Goal: Task Accomplishment & Management: Use online tool/utility

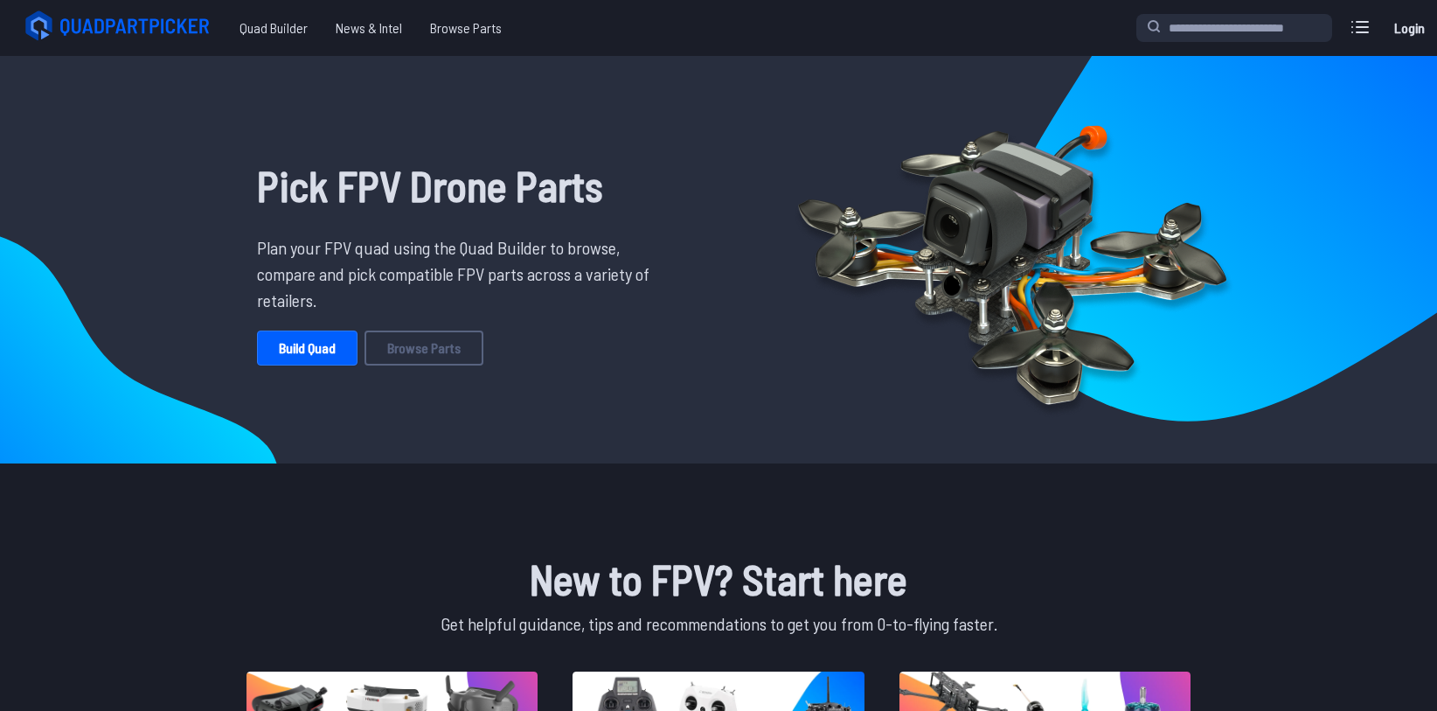
click at [293, 344] on link "Build Quad" at bounding box center [307, 347] width 101 height 35
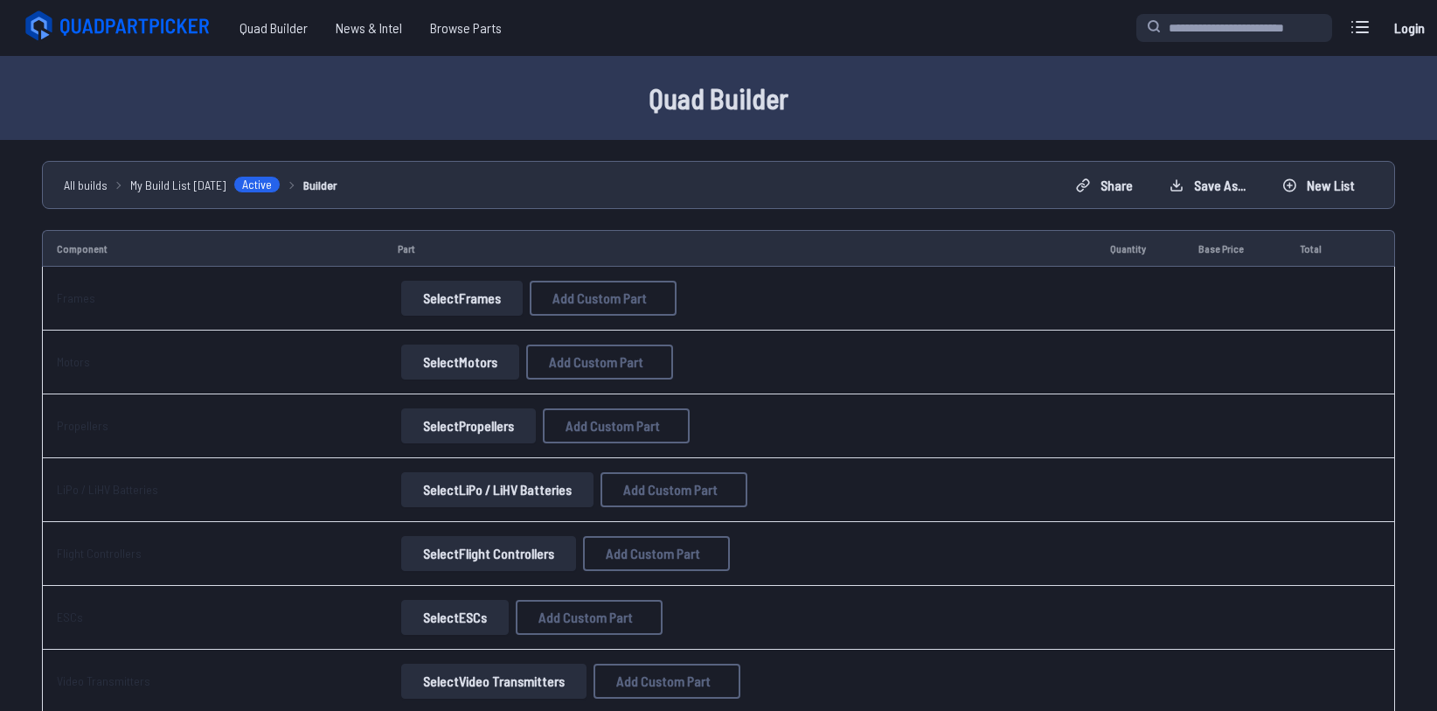
scroll to position [618, 0]
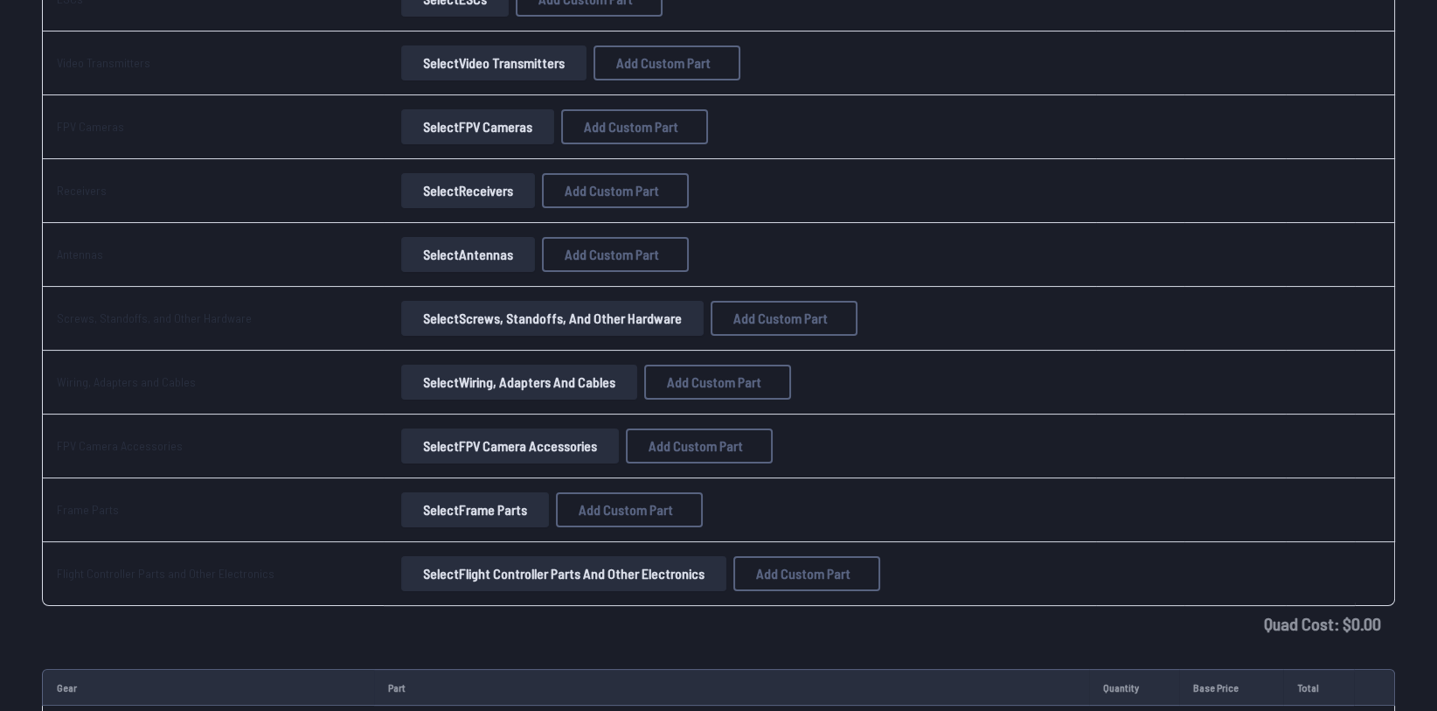
click at [415, 125] on button "Select FPV Cameras" at bounding box center [477, 126] width 153 height 35
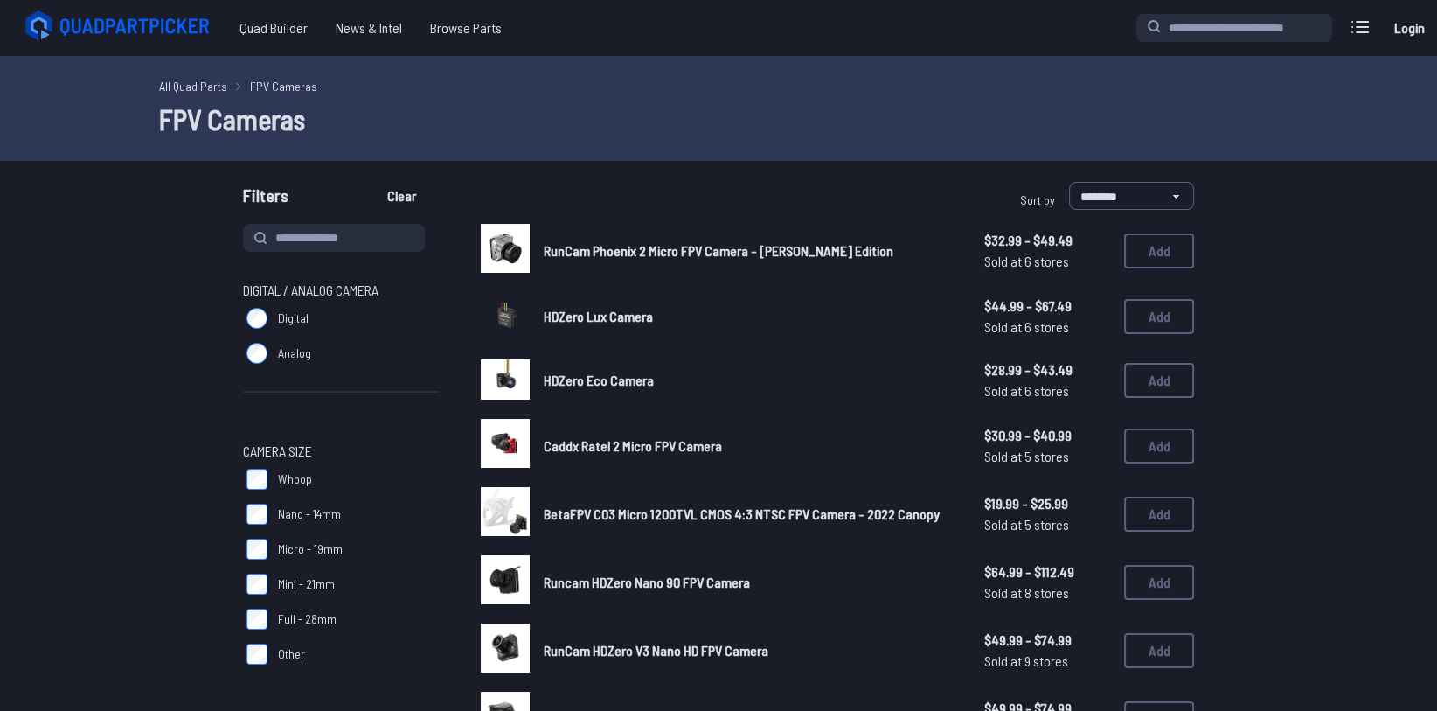
click at [799, 255] on span "RunCam Phoenix 2 Micro FPV Camera - [PERSON_NAME] Edition" at bounding box center [719, 250] width 350 height 17
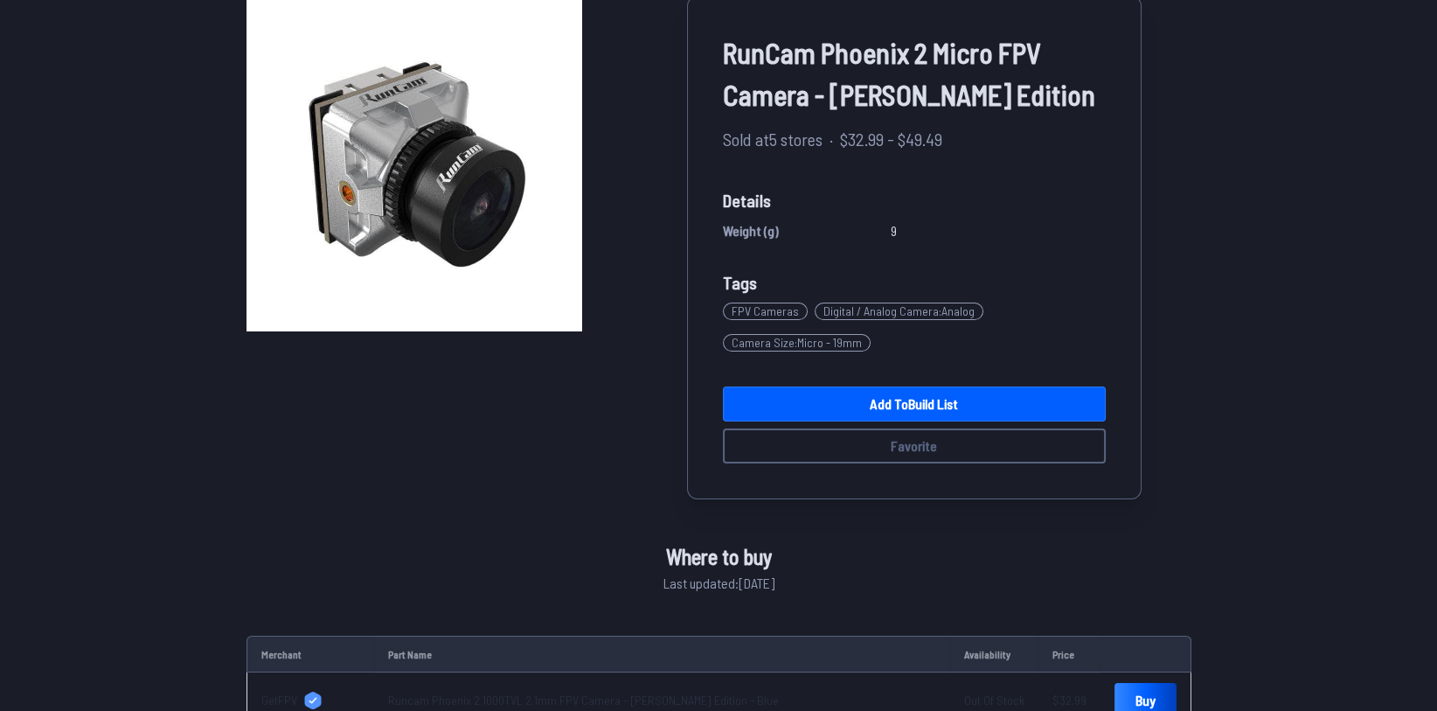
scroll to position [143, 0]
